Goal: Transaction & Acquisition: Purchase product/service

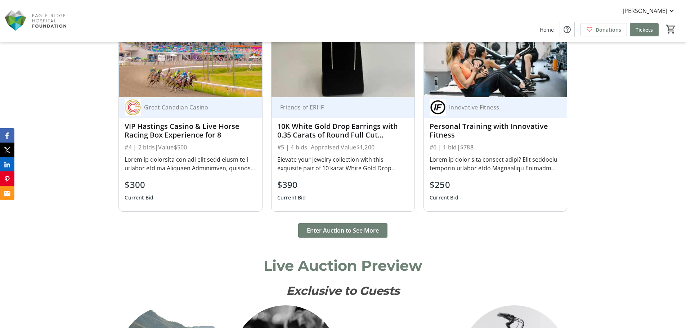
scroll to position [792, 0]
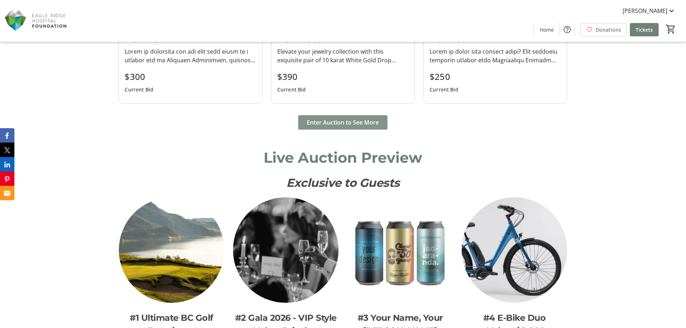
click at [362, 121] on span "Enter Auction to See More" at bounding box center [343, 122] width 72 height 9
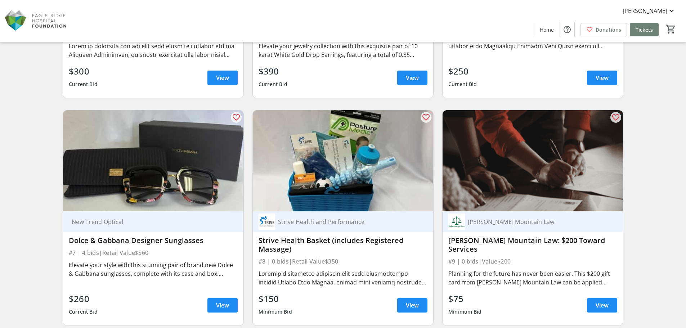
scroll to position [432, 0]
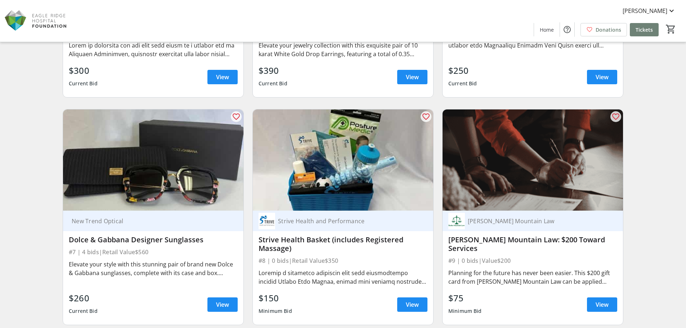
click at [36, 203] on div "Search Filter timer_outline Ends in 2d 3h 44m 57s favorite_outline Great Canadi…" at bounding box center [342, 88] width 683 height 923
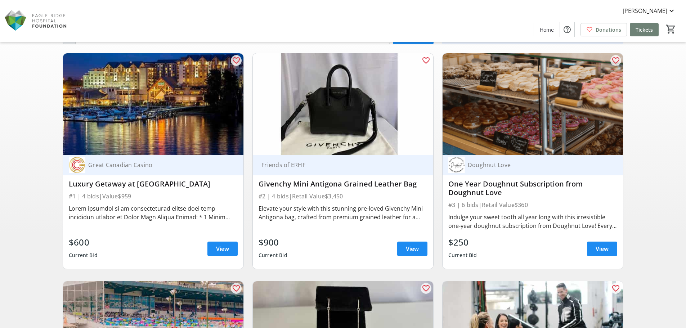
scroll to position [0, 0]
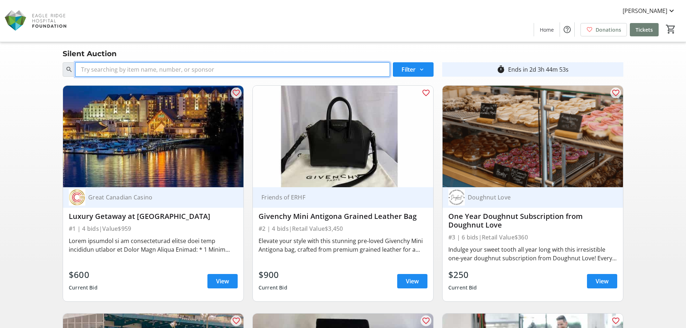
click at [197, 68] on input "Search" at bounding box center [232, 69] width 315 height 14
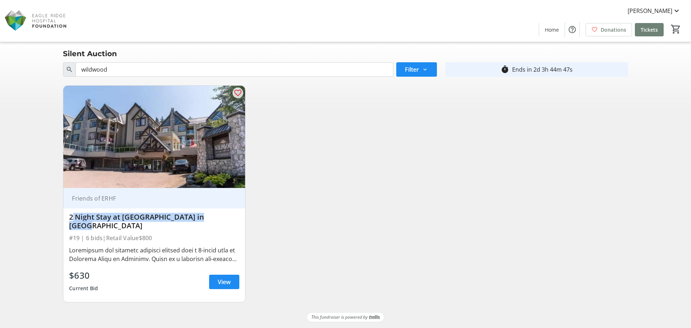
drag, startPoint x: 164, startPoint y: 218, endPoint x: 64, endPoint y: 222, distance: 99.5
click at [64, 222] on div "Friends of ERHF 2 Night Stay at Wildwood Lodge in Whistler #19 | 6 bids | Retai…" at bounding box center [154, 245] width 182 height 114
copy div "2 Night Stay at Wildwood Lodge in Whistle"
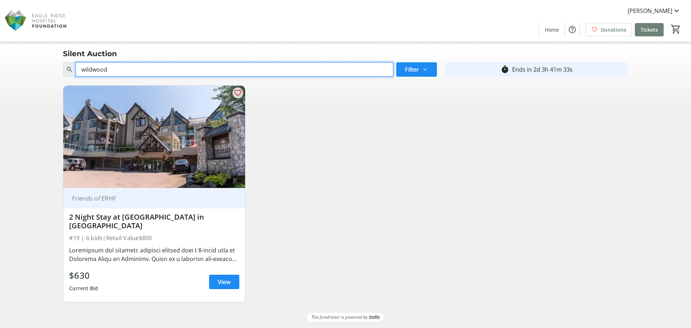
drag, startPoint x: 136, startPoint y: 64, endPoint x: 0, endPoint y: 81, distance: 137.3
click at [0, 81] on div "Search wildwood Filter timer_outline Ends in 2d 3h 41m 33s favorite_outline Fri…" at bounding box center [345, 183] width 691 height 249
type input "canucks"
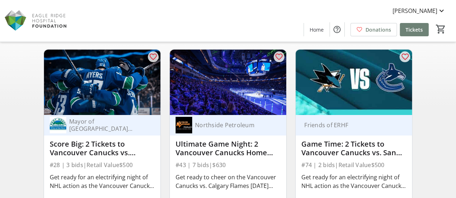
scroll to position [1, 0]
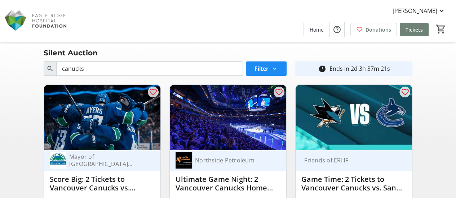
click at [222, 138] on img at bounding box center [228, 118] width 116 height 66
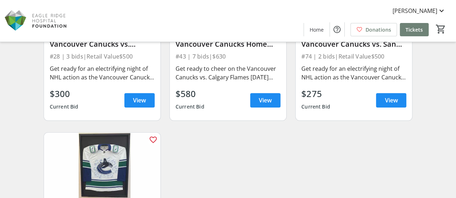
scroll to position [73, 0]
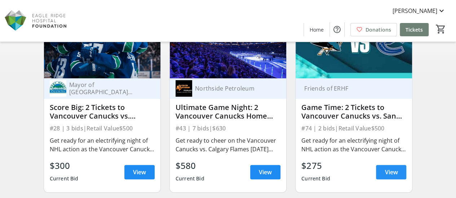
click at [386, 176] on span "View" at bounding box center [390, 172] width 13 height 9
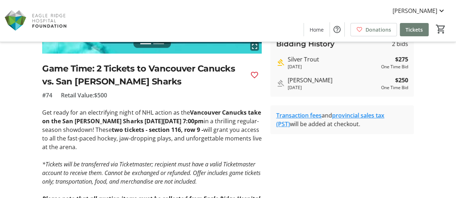
scroll to position [144, 0]
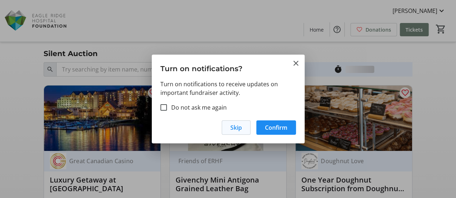
click at [228, 124] on span "button" at bounding box center [236, 127] width 28 height 17
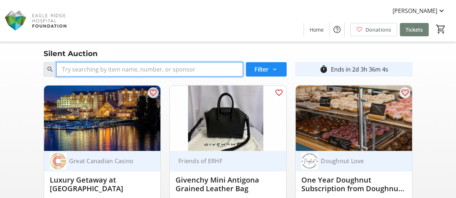
click at [113, 75] on input "Search" at bounding box center [149, 69] width 187 height 14
type input "canucks"
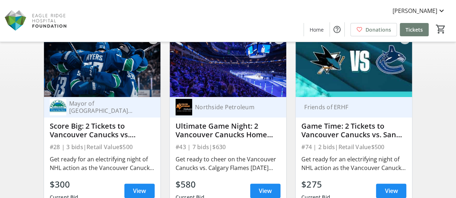
scroll to position [72, 0]
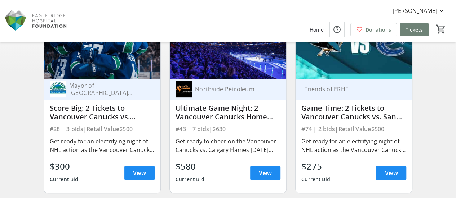
click at [244, 113] on div "Ultimate Game Night: 2 Vancouver Canucks Home Game Tickets + $250 Visa Gift Card" at bounding box center [227, 112] width 105 height 17
click at [261, 177] on span "View" at bounding box center [265, 173] width 13 height 9
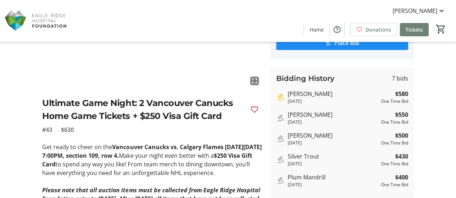
scroll to position [144, 0]
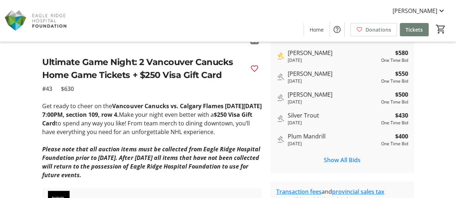
click at [76, 117] on strong "Vancouver Canucks vs. Calgary Flames on Thursday, October 9th at 7:00PM, sectio…" at bounding box center [151, 110] width 219 height 17
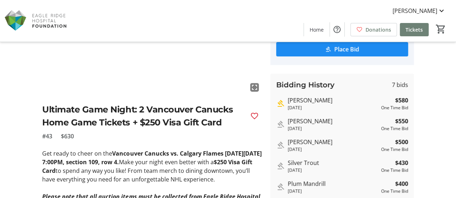
scroll to position [108, 0]
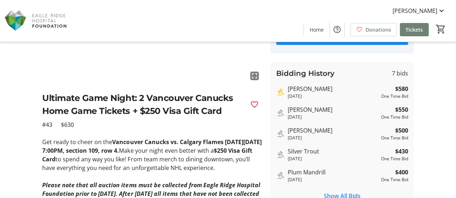
scroll to position [72, 0]
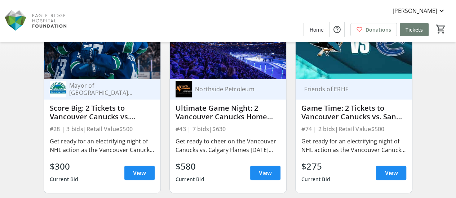
click at [181, 89] on img at bounding box center [183, 89] width 17 height 17
click at [201, 88] on div "Northside Petroleum" at bounding box center [232, 89] width 80 height 7
click at [135, 170] on span "View" at bounding box center [139, 173] width 13 height 9
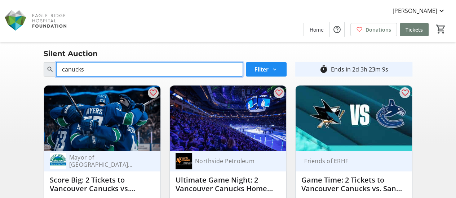
drag, startPoint x: 53, startPoint y: 67, endPoint x: 35, endPoint y: 73, distance: 18.6
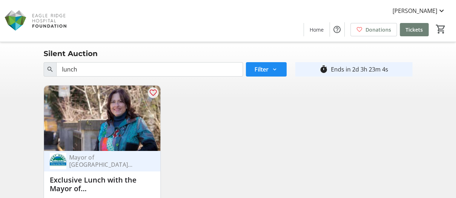
click at [123, 190] on div "Exclusive Lunch with the Mayor of Port Moody" at bounding box center [102, 184] width 105 height 17
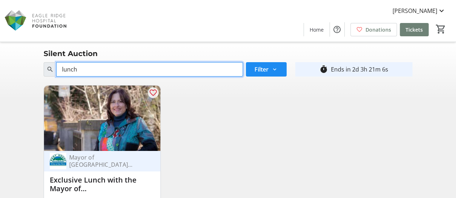
drag, startPoint x: 53, startPoint y: 69, endPoint x: 23, endPoint y: 59, distance: 31.1
click at [21, 75] on div "Search lunch Filter timer_outline Ends in 2d 3h 21m 6s favorite_outline Mayor o…" at bounding box center [227, 165] width 453 height 212
type input "canucks"
